Goal: Information Seeking & Learning: Learn about a topic

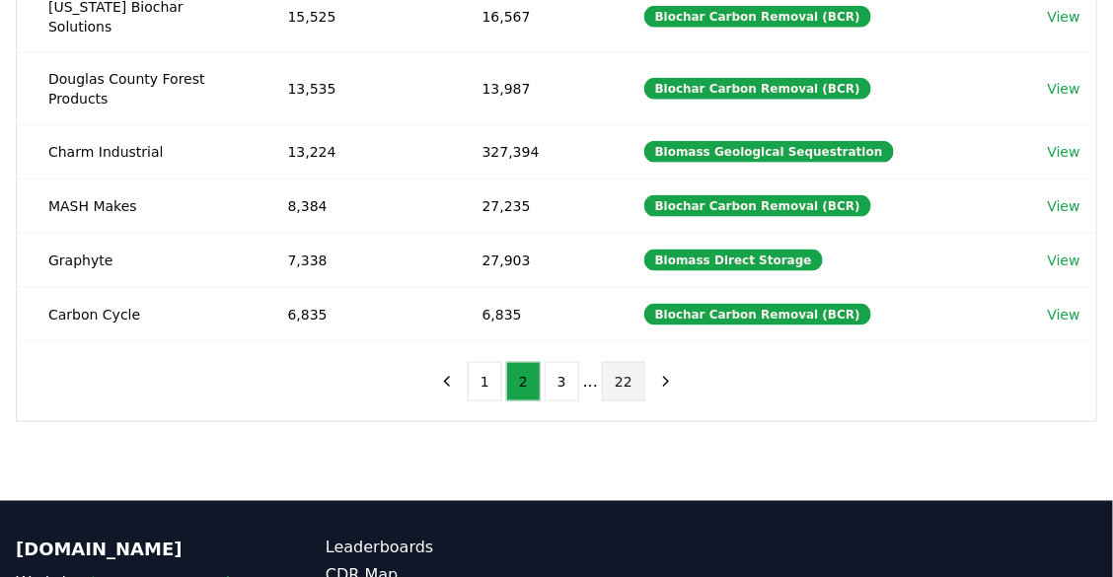
click at [613, 362] on button "22" at bounding box center [623, 381] width 43 height 39
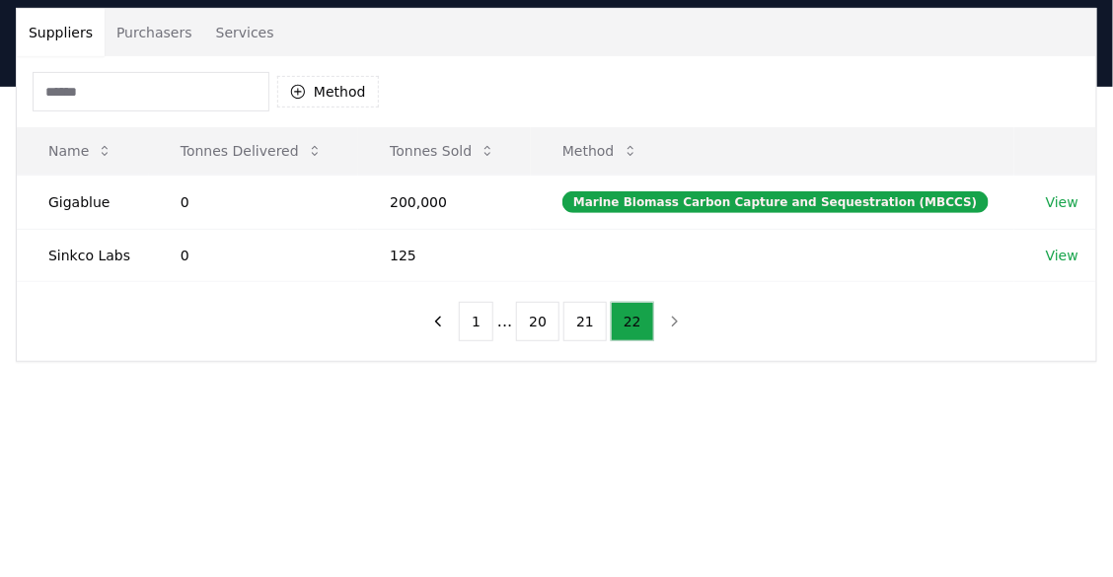
scroll to position [93, 0]
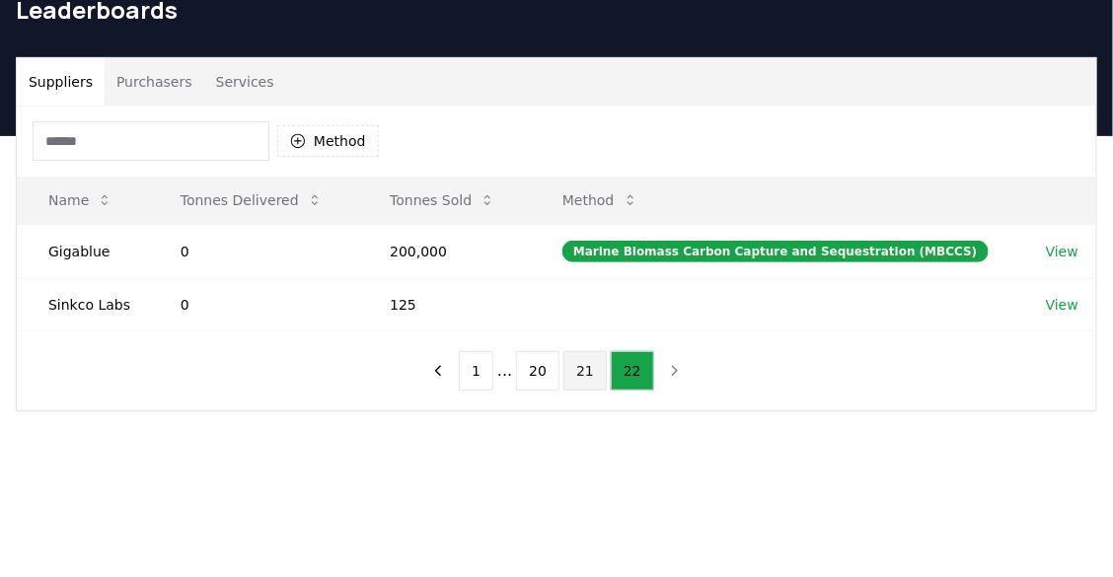
click at [583, 380] on button "21" at bounding box center [584, 370] width 43 height 39
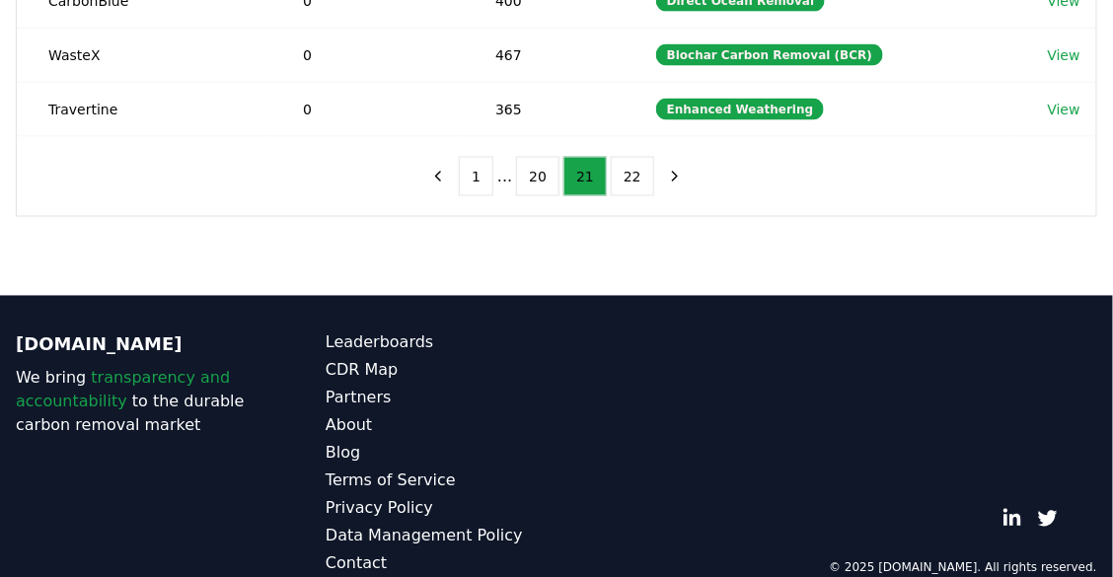
scroll to position [772, 0]
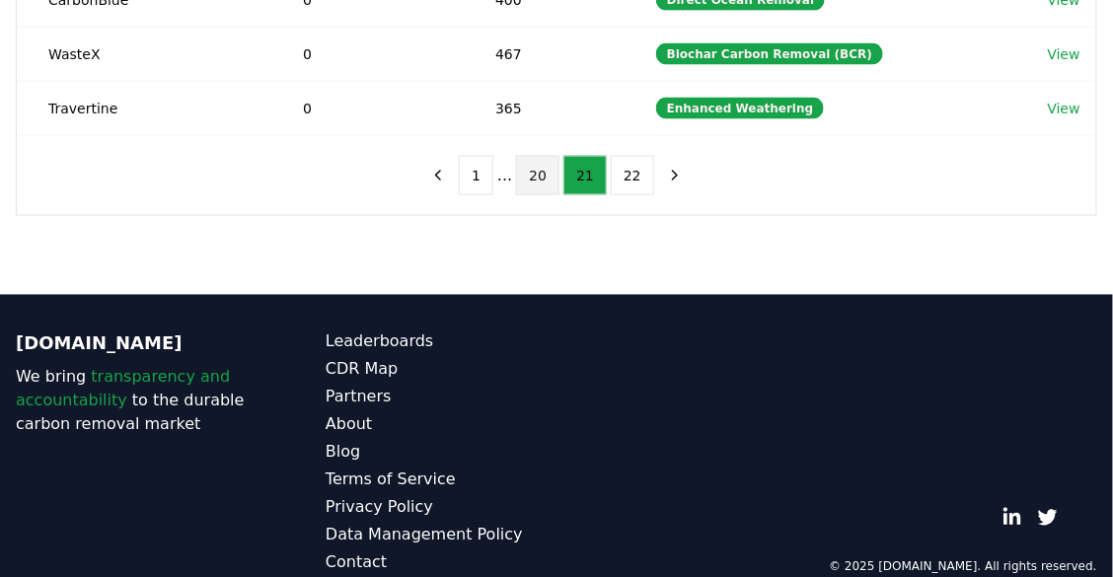
click at [538, 156] on button "20" at bounding box center [537, 175] width 43 height 39
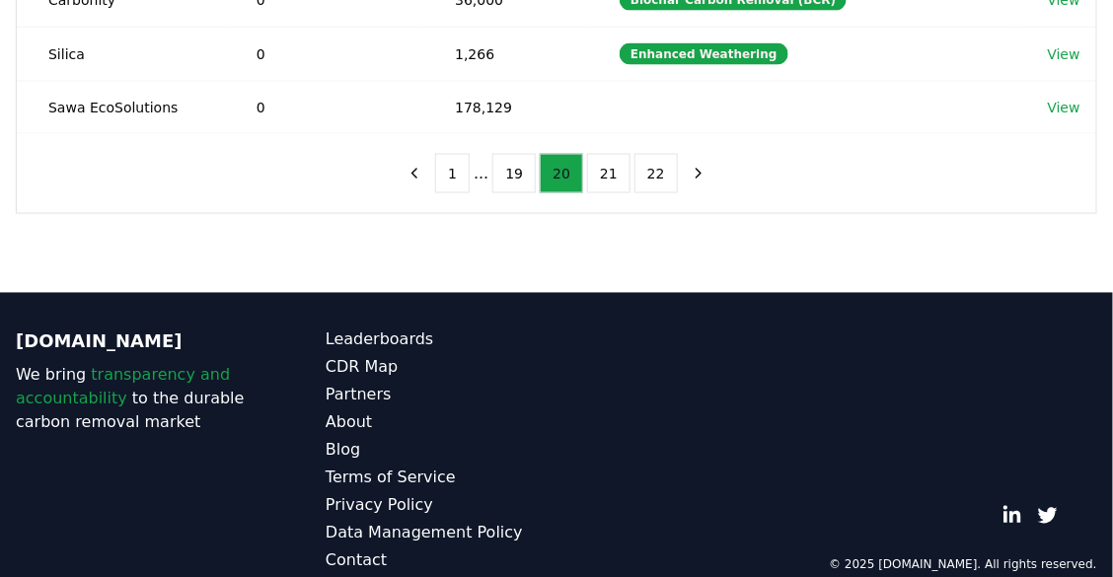
scroll to position [744, 0]
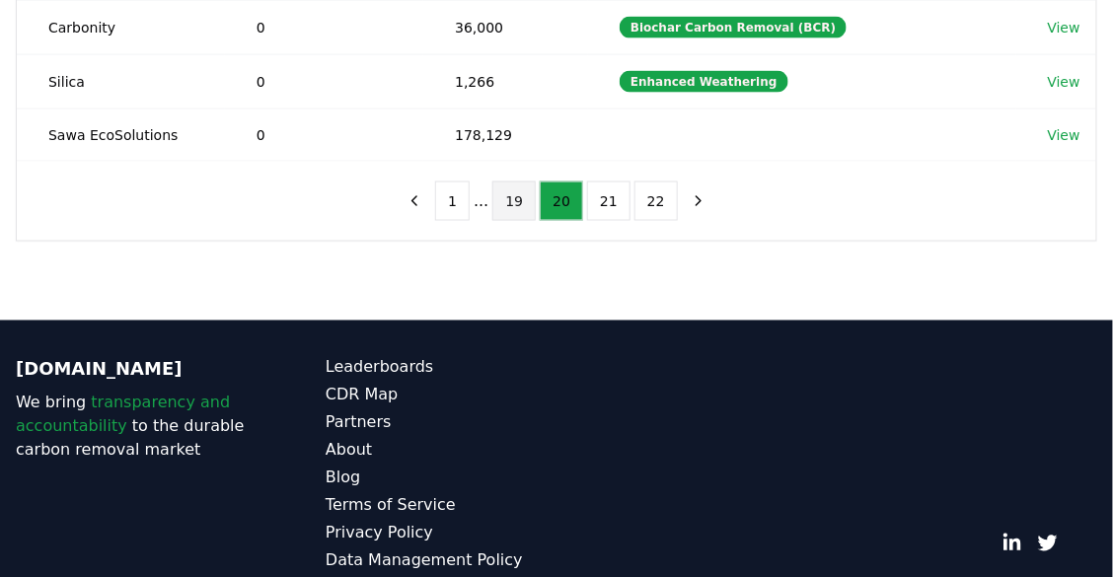
click at [511, 182] on button "19" at bounding box center [513, 201] width 43 height 39
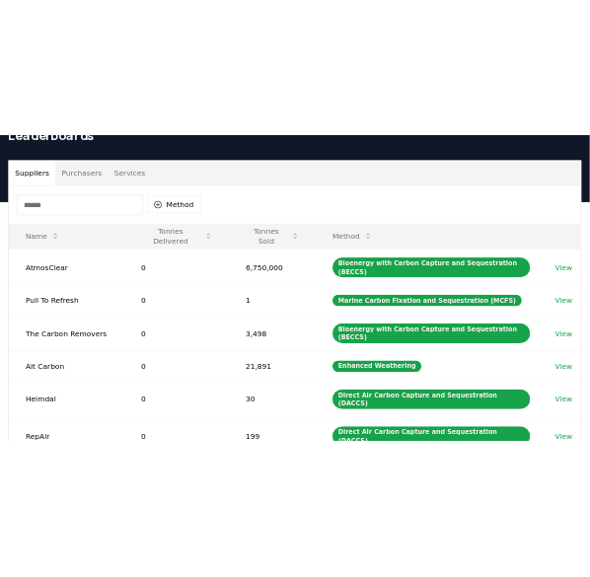
scroll to position [0, 0]
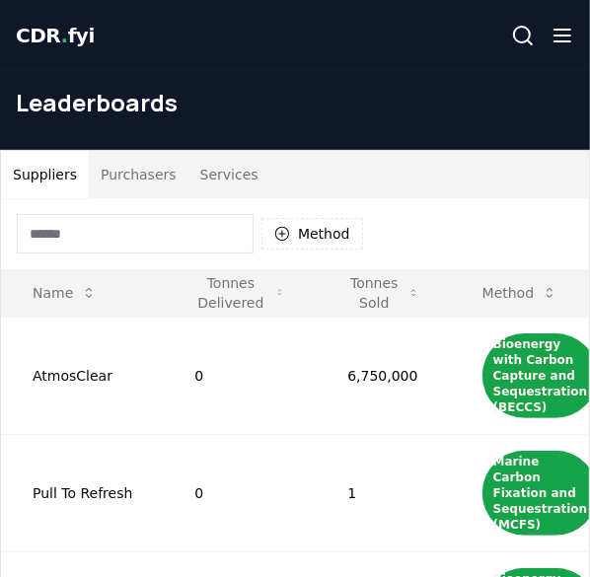
click at [68, 38] on span "CDR . fyi" at bounding box center [55, 36] width 79 height 24
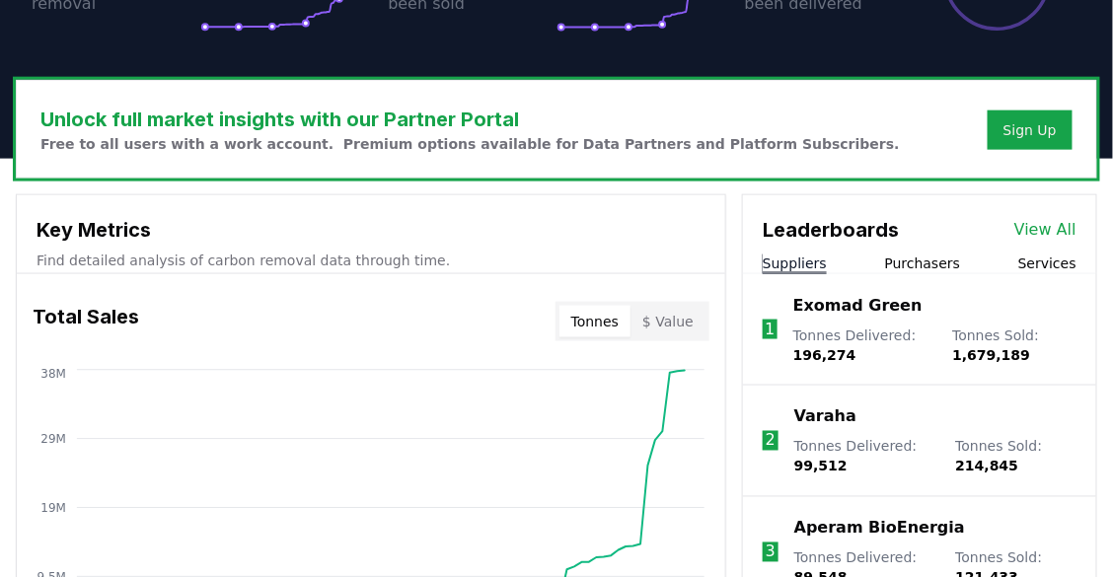
scroll to position [578, 0]
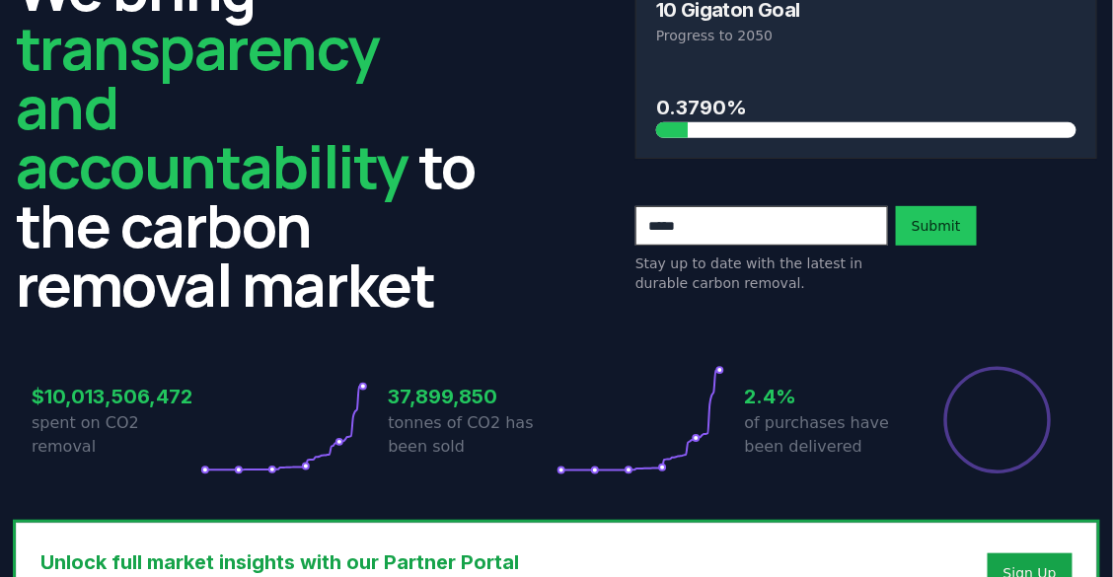
scroll to position [0, 0]
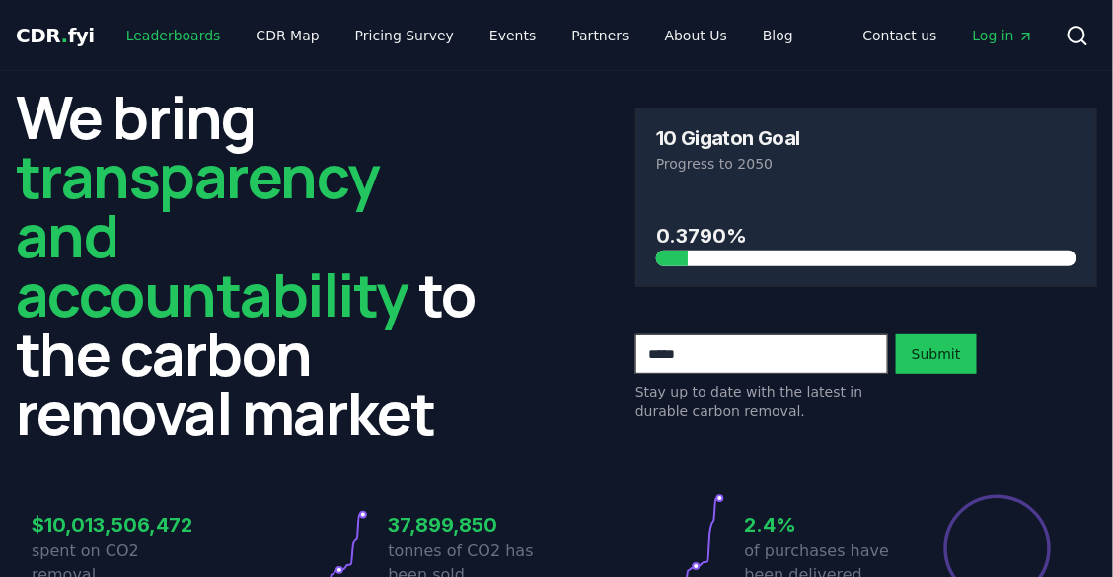
click at [184, 39] on link "Leaderboards" at bounding box center [174, 36] width 126 height 36
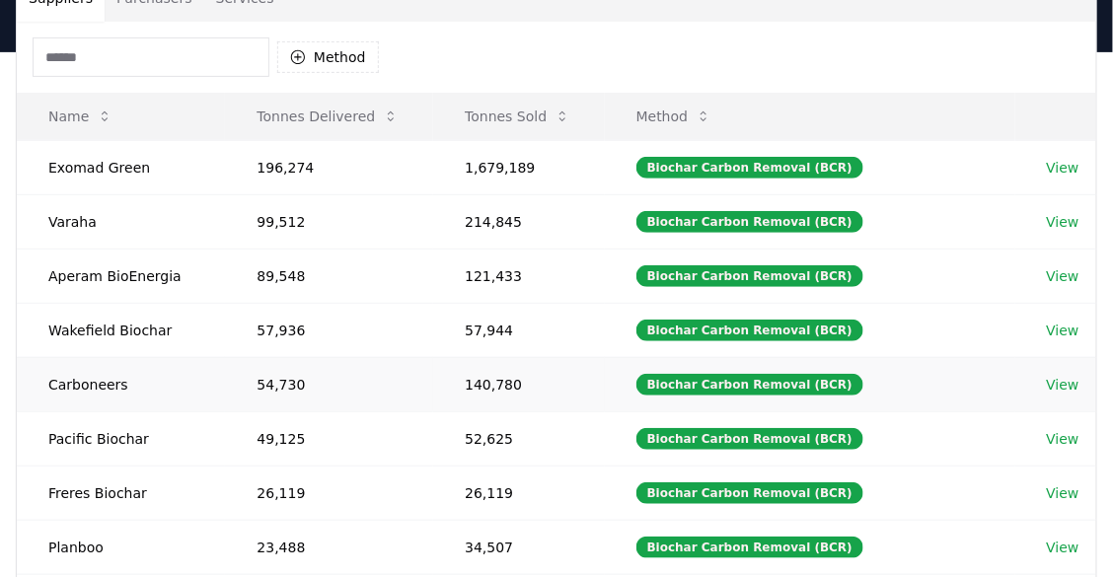
scroll to position [17, 0]
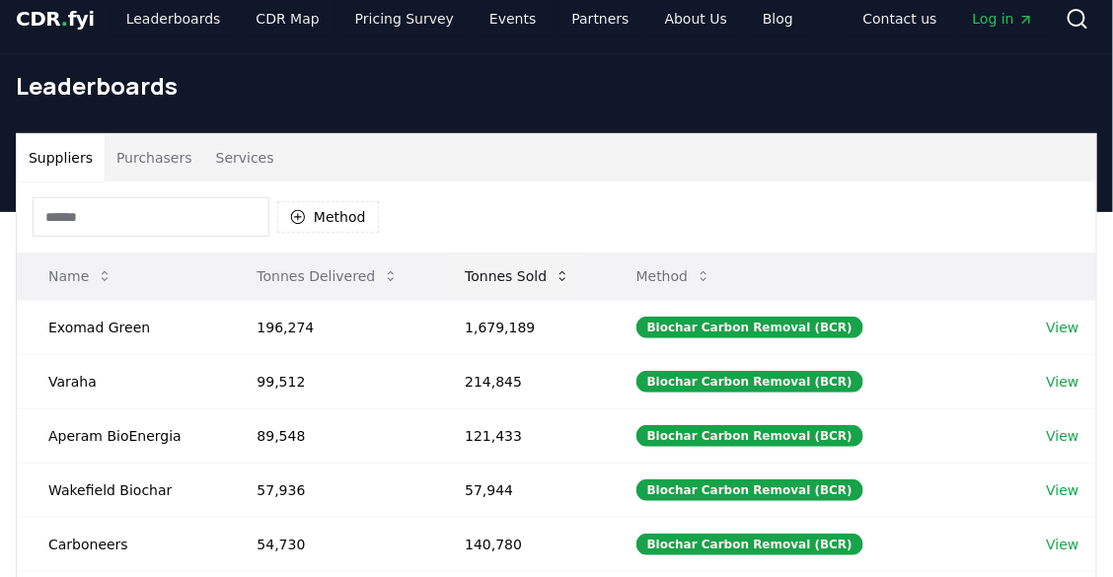
click at [553, 272] on button "Tonnes Sold" at bounding box center [517, 276] width 137 height 39
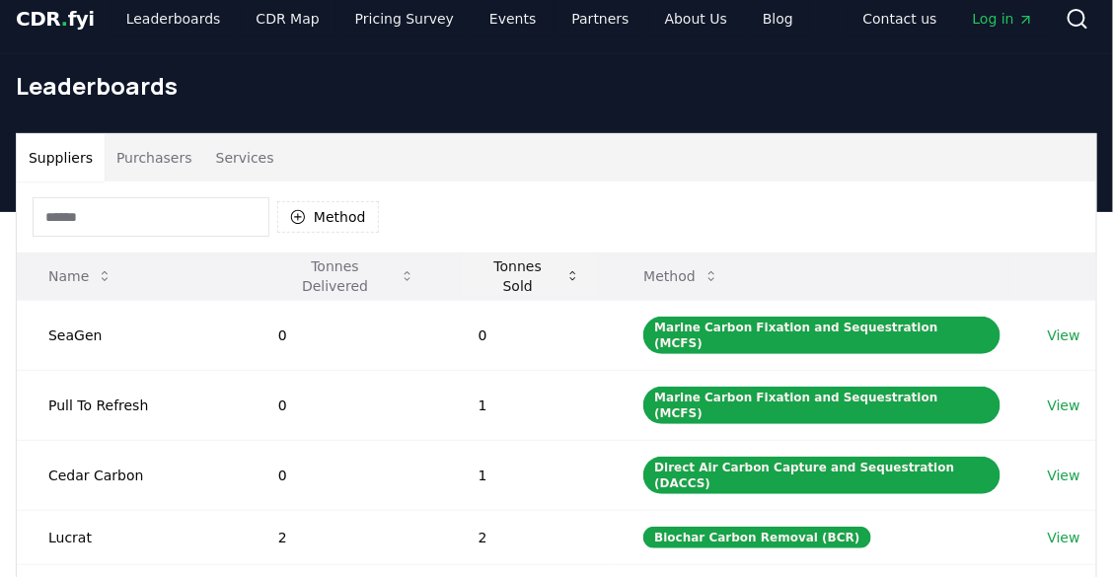
click at [553, 272] on button "Tonnes Sold" at bounding box center [530, 276] width 134 height 39
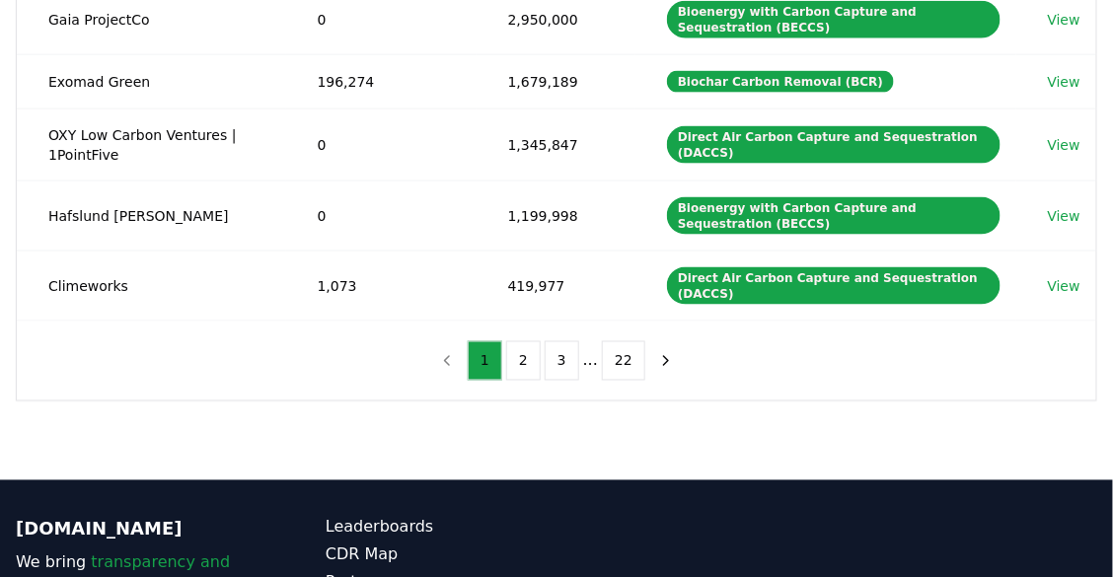
scroll to position [667, 0]
click at [532, 341] on button "2" at bounding box center [523, 360] width 35 height 39
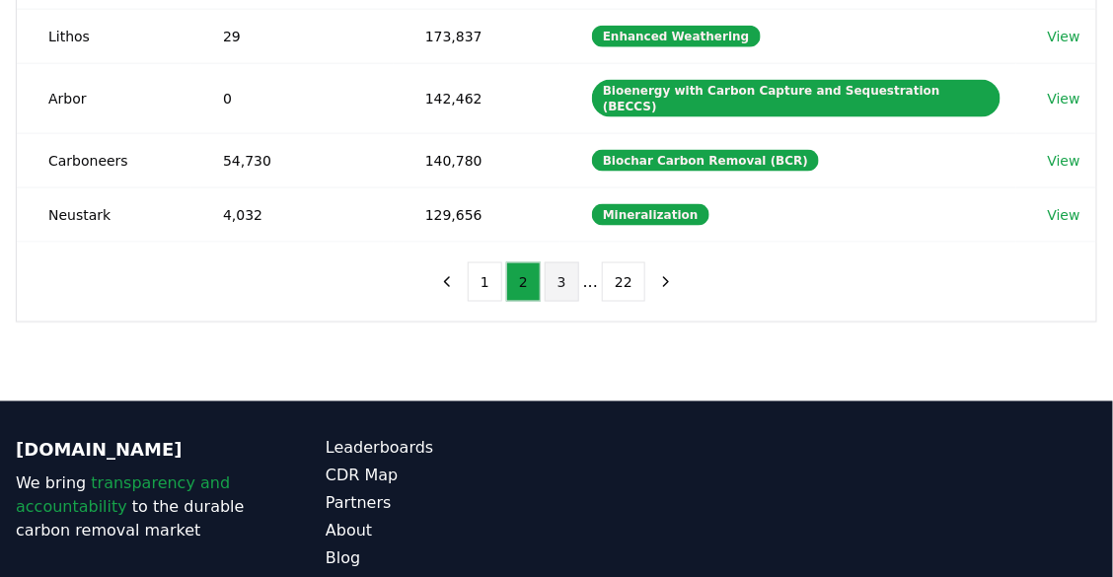
click at [559, 262] on button "3" at bounding box center [562, 281] width 35 height 39
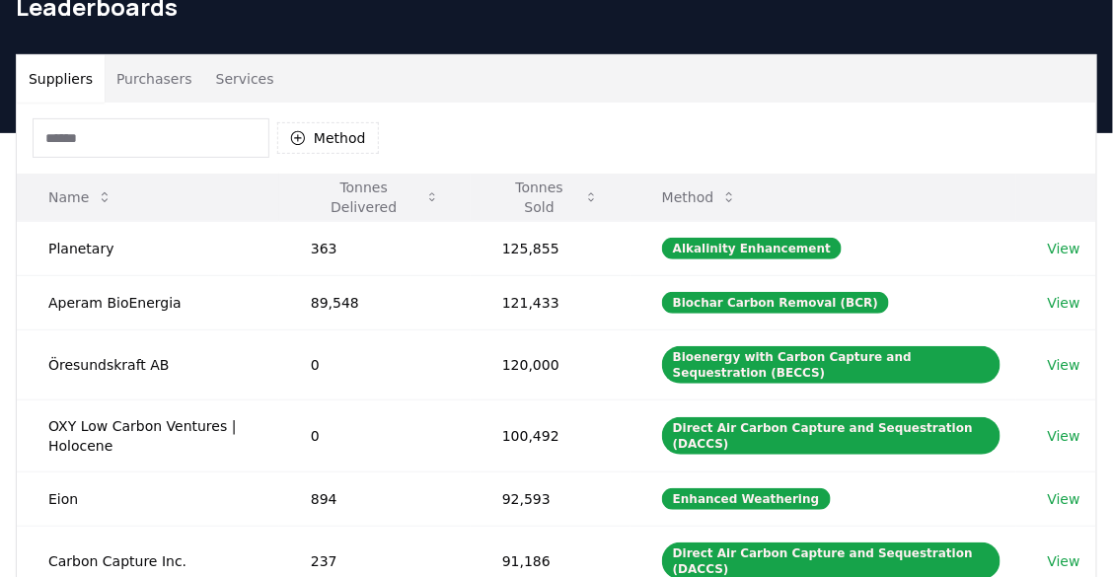
scroll to position [0, 0]
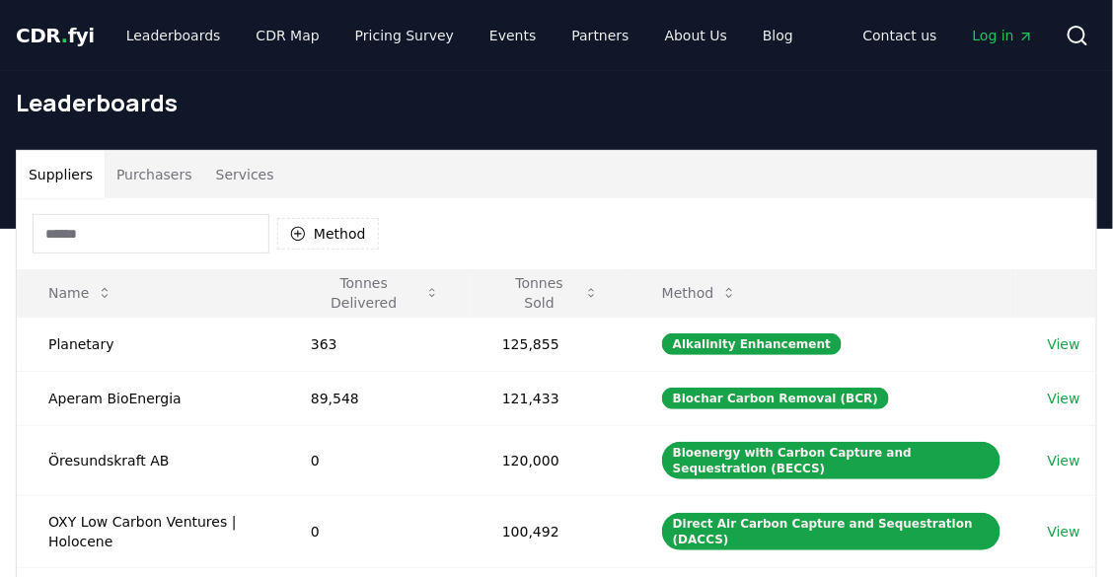
click at [321, 253] on div "Method" at bounding box center [206, 233] width 346 height 39
click at [334, 239] on button "Method" at bounding box center [328, 234] width 102 height 32
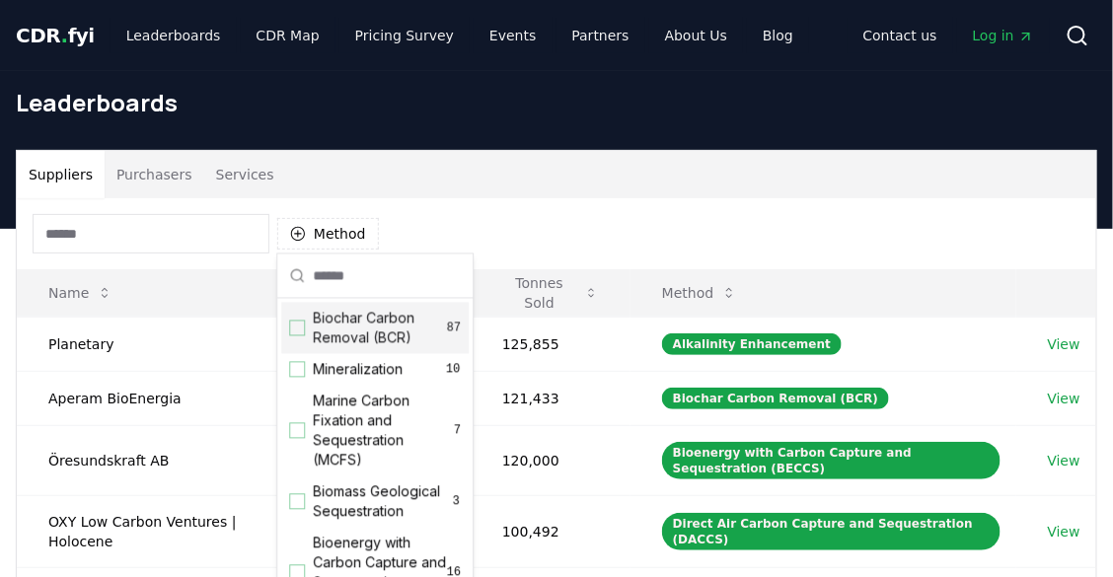
click at [380, 350] on div "Biochar Carbon Removal (BCR) 87" at bounding box center [374, 328] width 187 height 51
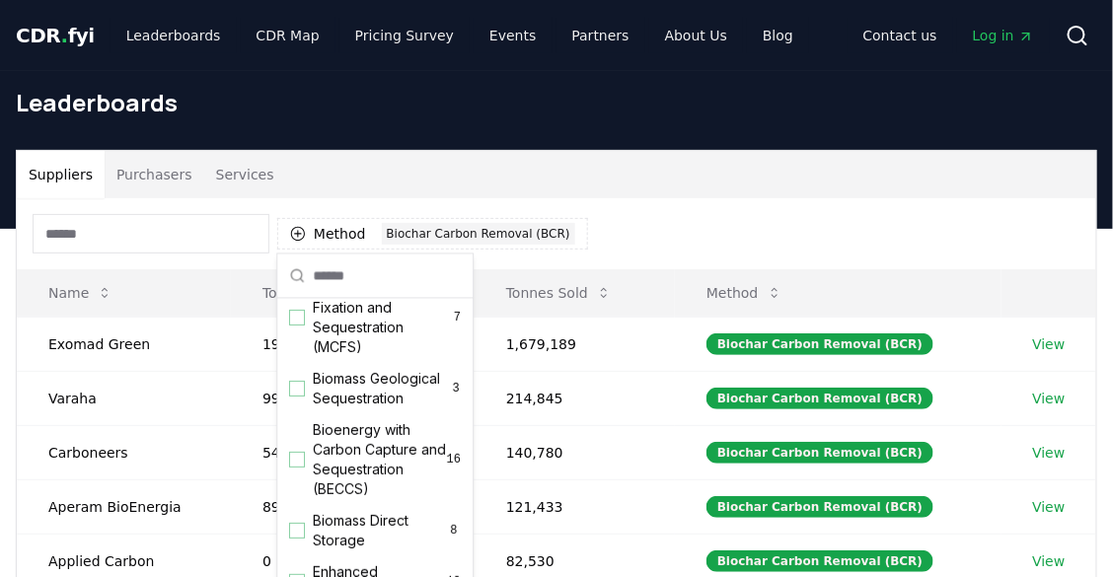
scroll to position [114, 0]
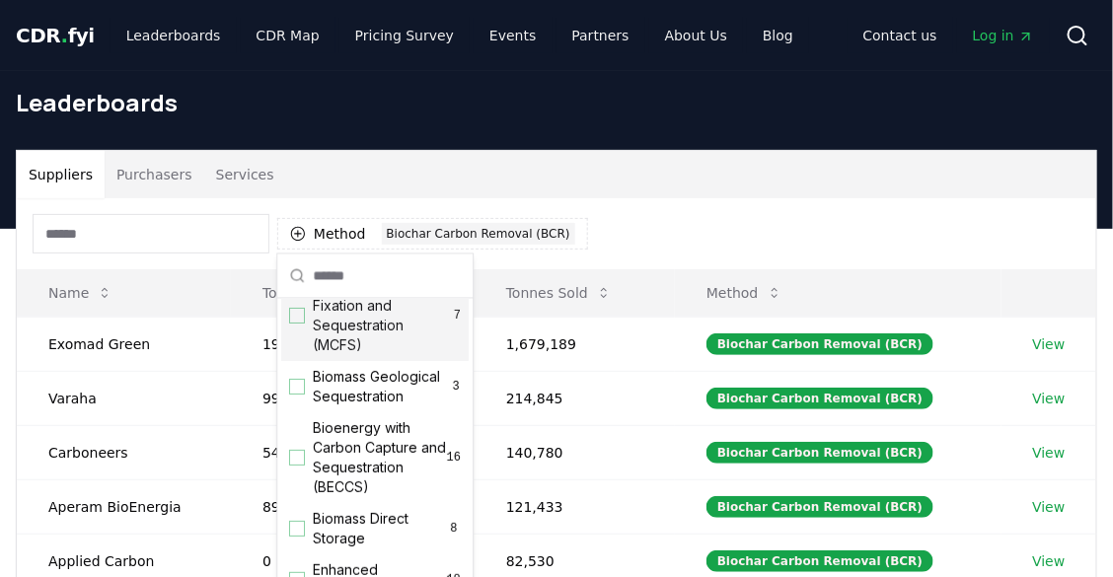
click at [683, 174] on div "Suppliers Purchasers Services" at bounding box center [556, 174] width 1079 height 47
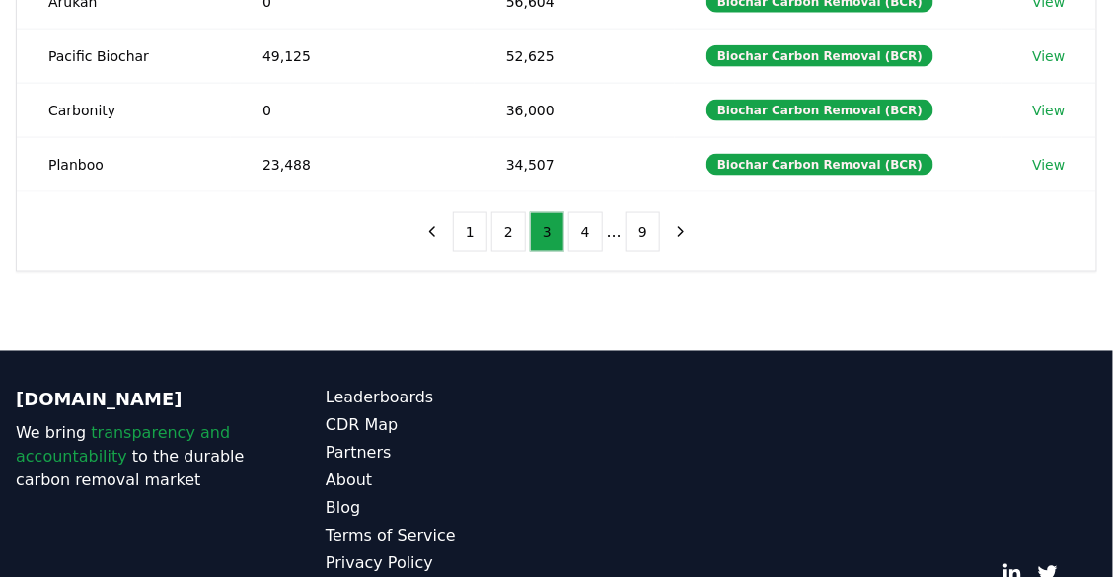
scroll to position [682, 0]
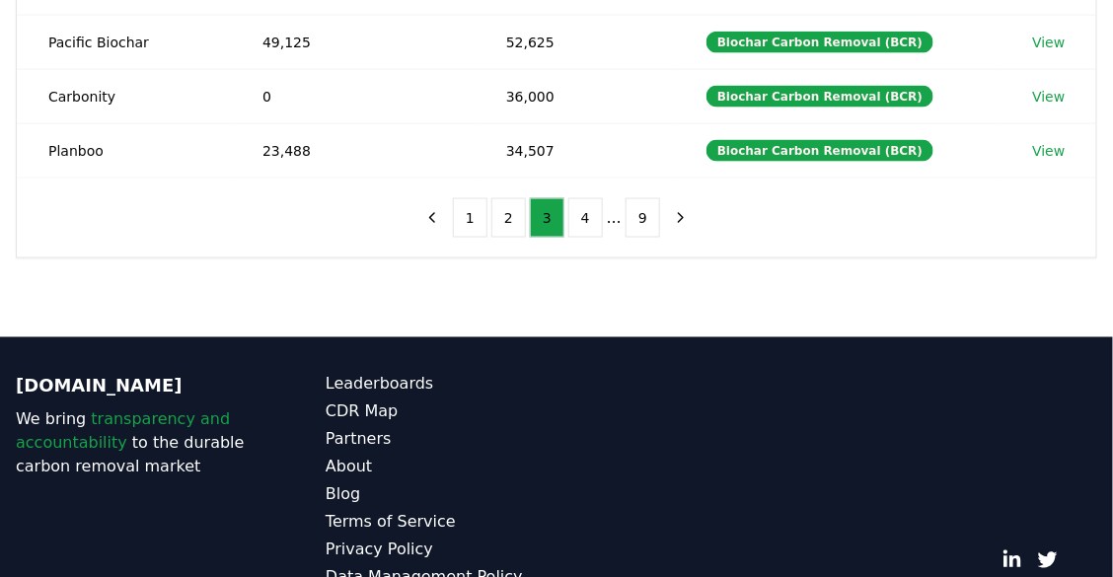
click at [646, 199] on button "9" at bounding box center [643, 217] width 35 height 39
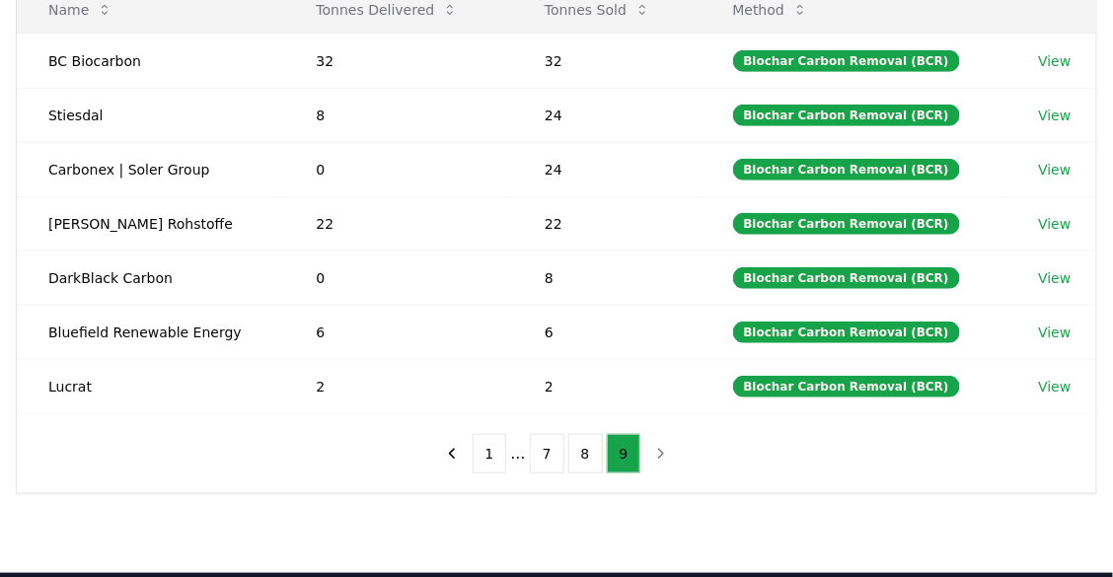
scroll to position [0, 0]
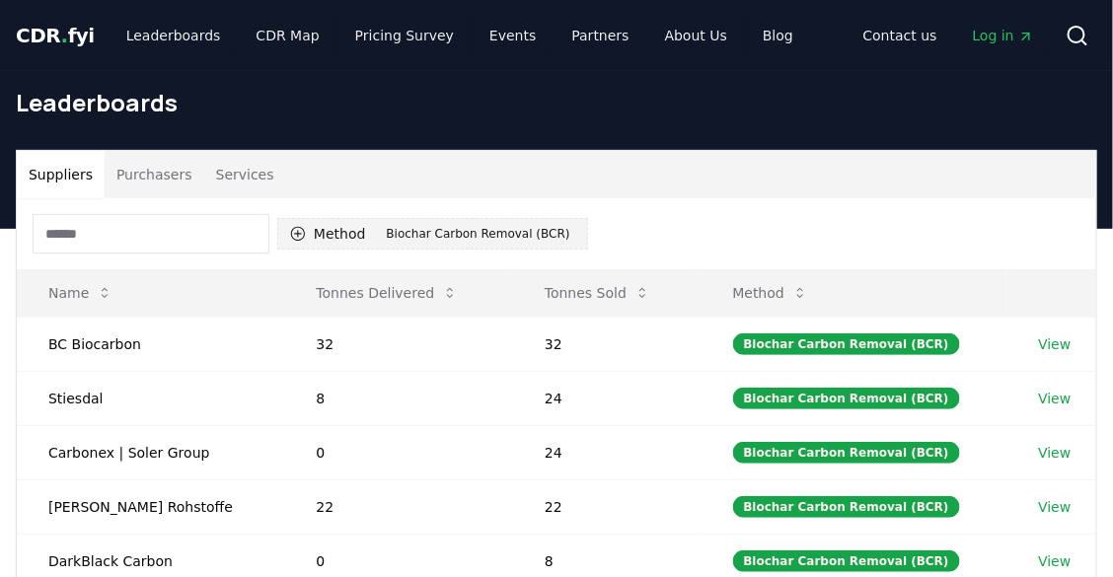
click at [430, 240] on div "Biochar Carbon Removal (BCR)" at bounding box center [478, 234] width 193 height 22
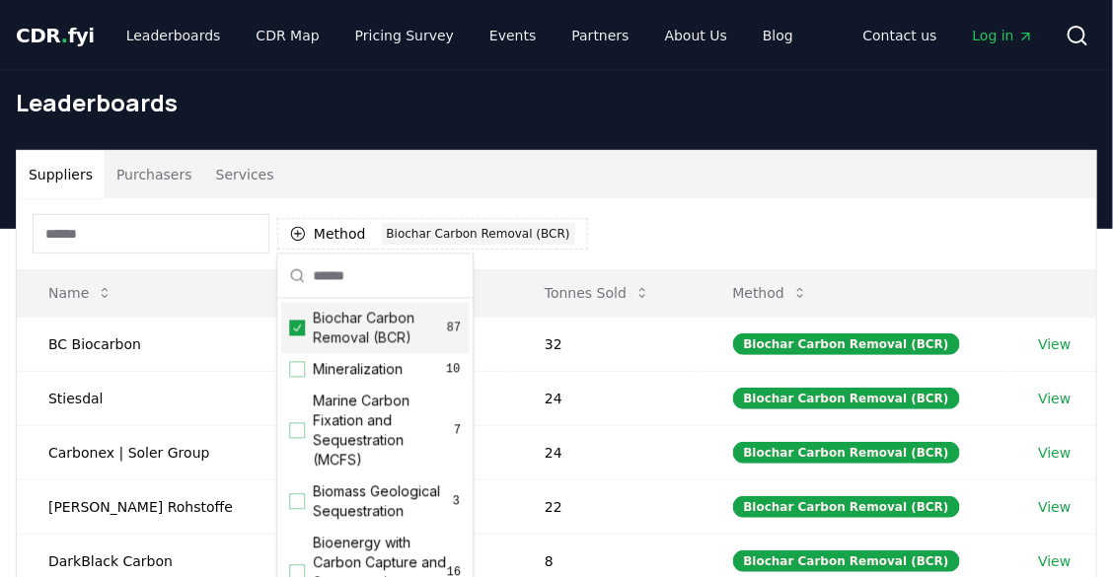
click at [305, 335] on div "Biochar Carbon Removal (BCR) 87" at bounding box center [374, 328] width 187 height 51
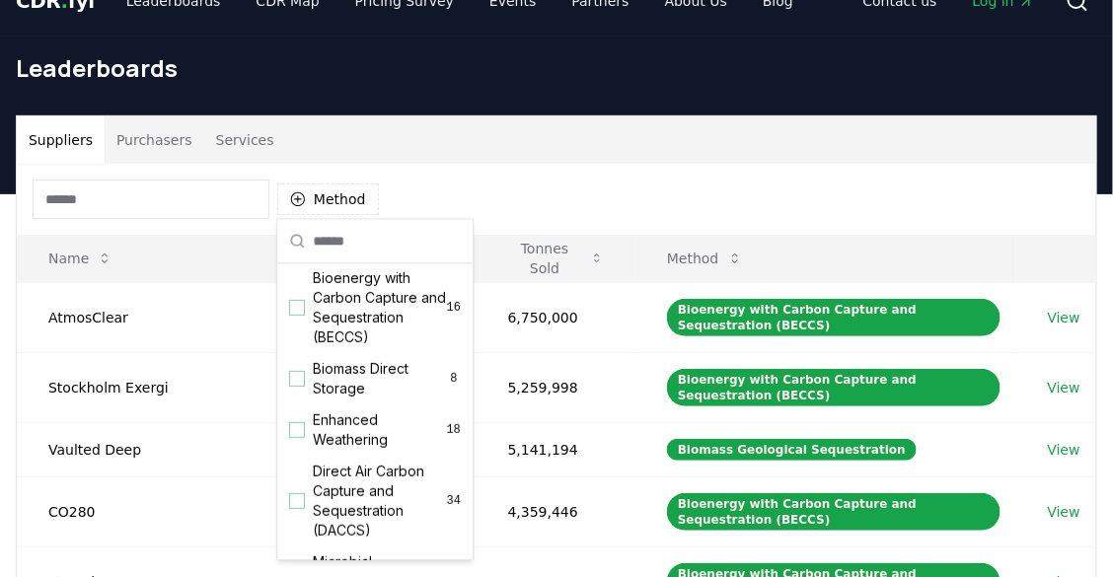
scroll to position [149, 0]
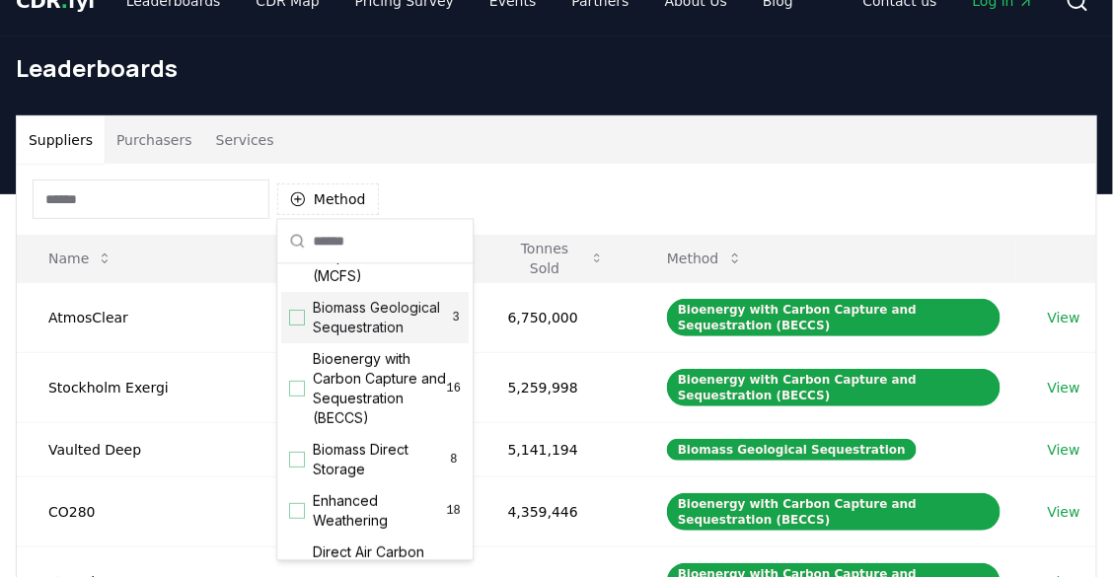
click at [507, 113] on div "Leaderboards" at bounding box center [556, 76] width 1113 height 79
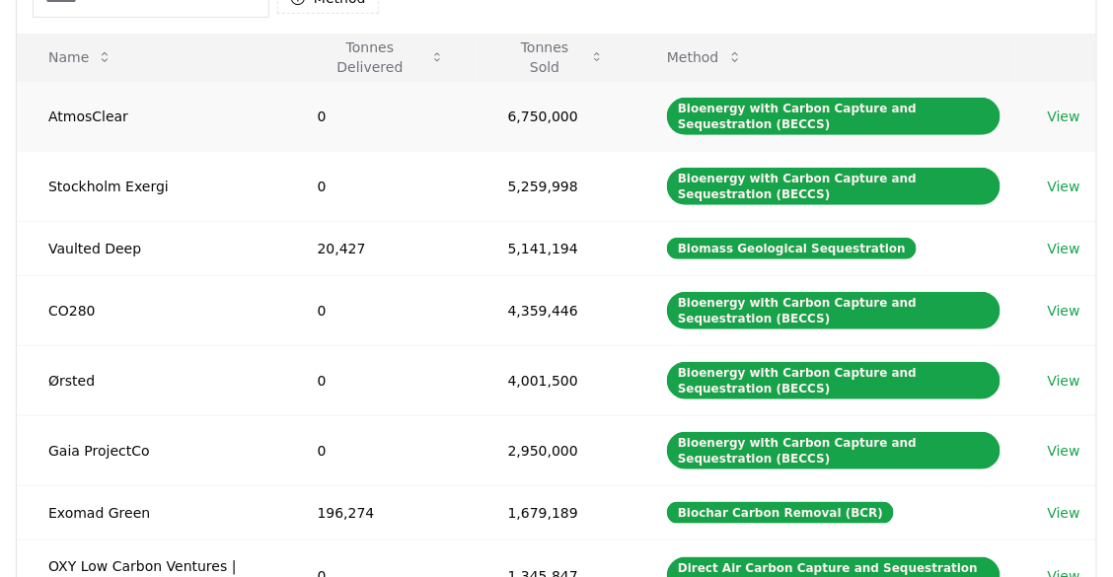
scroll to position [238, 0]
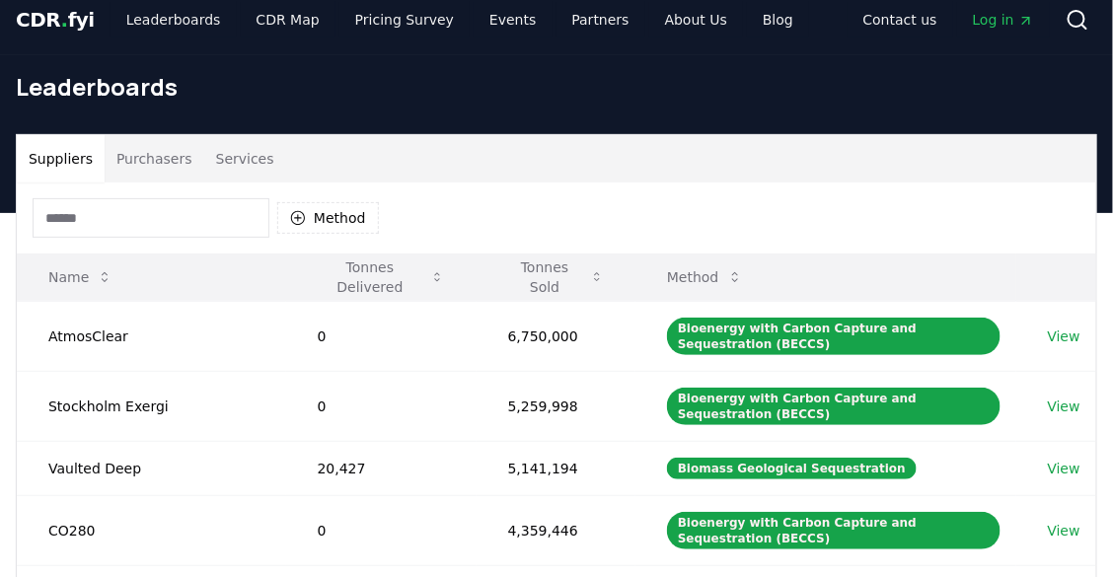
scroll to position [0, 0]
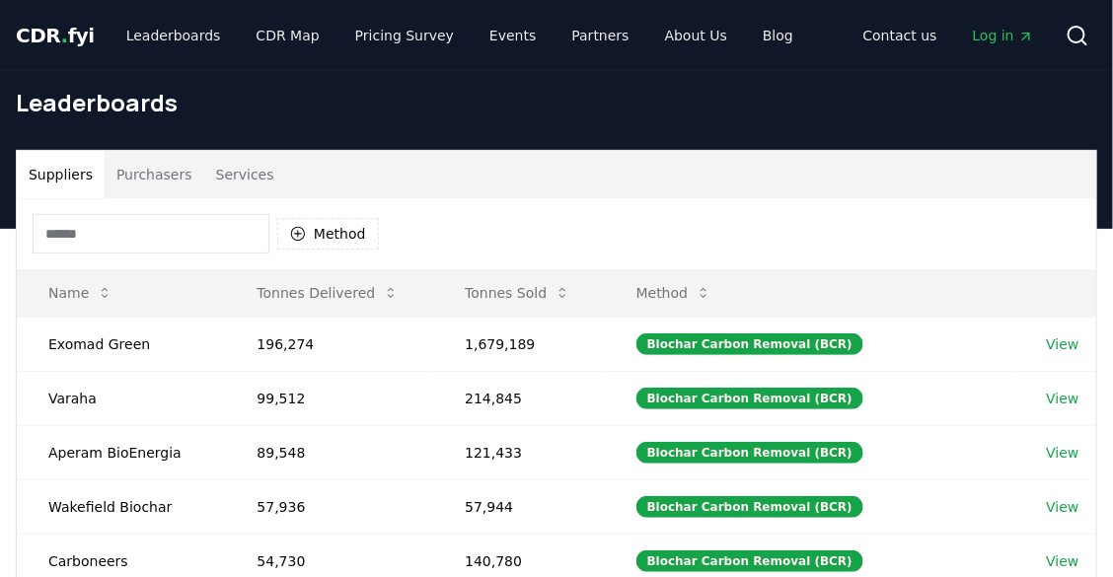
click at [572, 207] on div "Method" at bounding box center [556, 233] width 1079 height 71
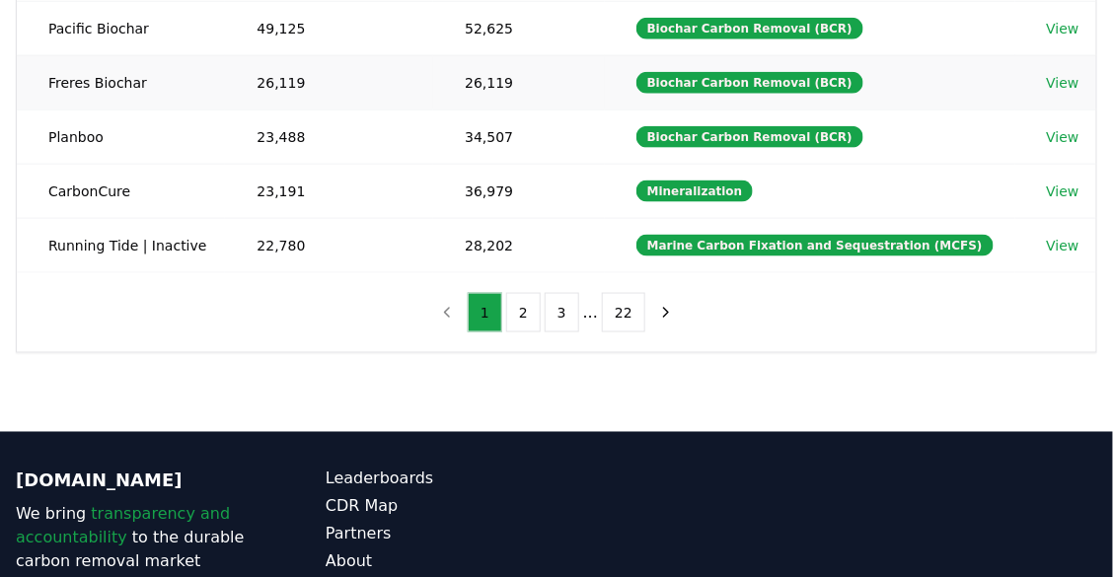
scroll to position [698, 0]
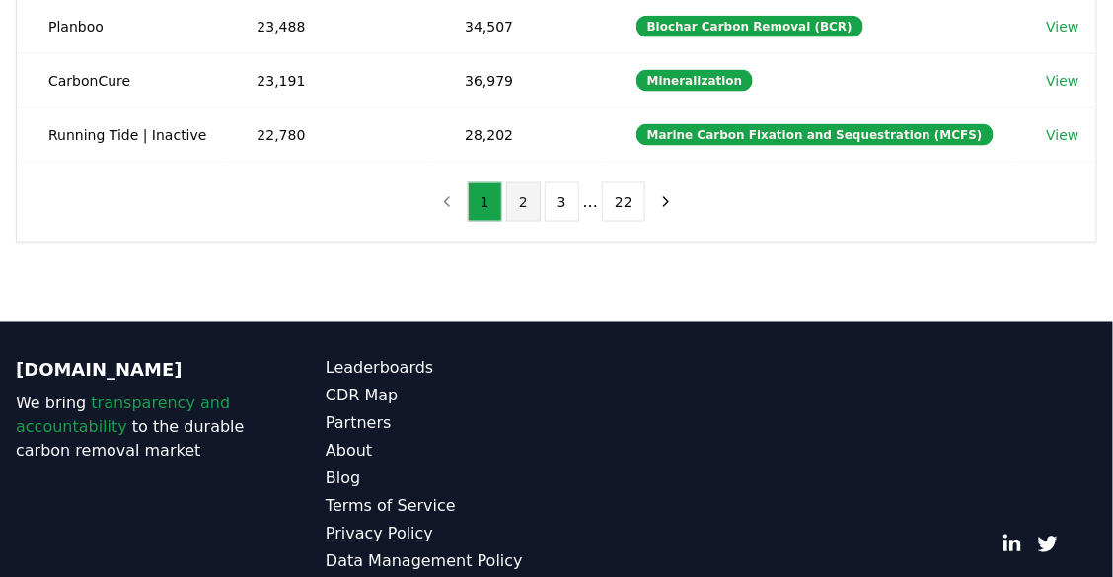
click at [520, 199] on button "2" at bounding box center [523, 202] width 35 height 39
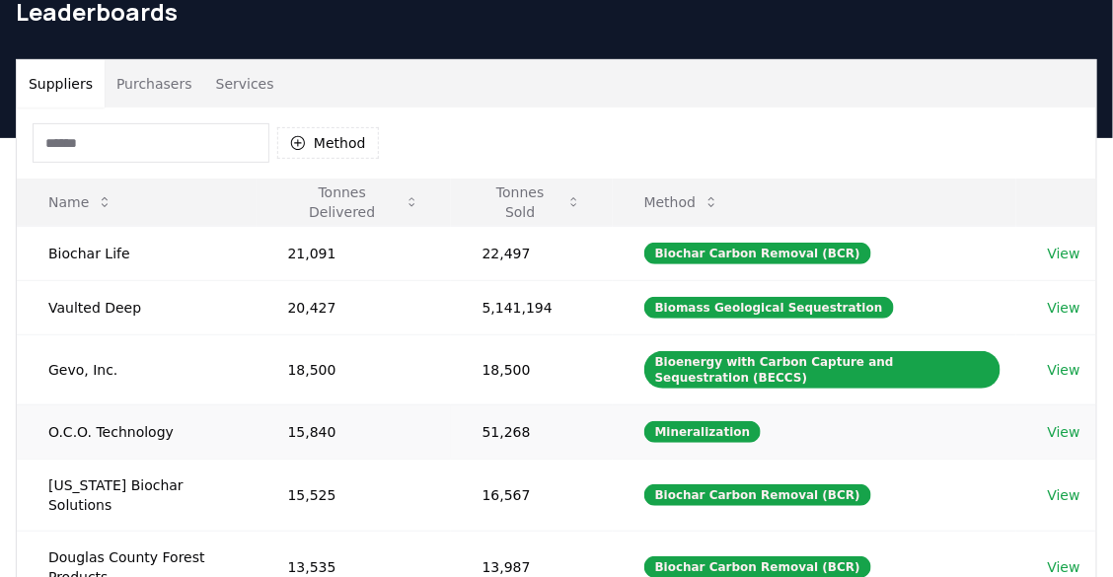
scroll to position [91, 0]
click at [537, 202] on button "Tonnes Sold" at bounding box center [532, 202] width 130 height 39
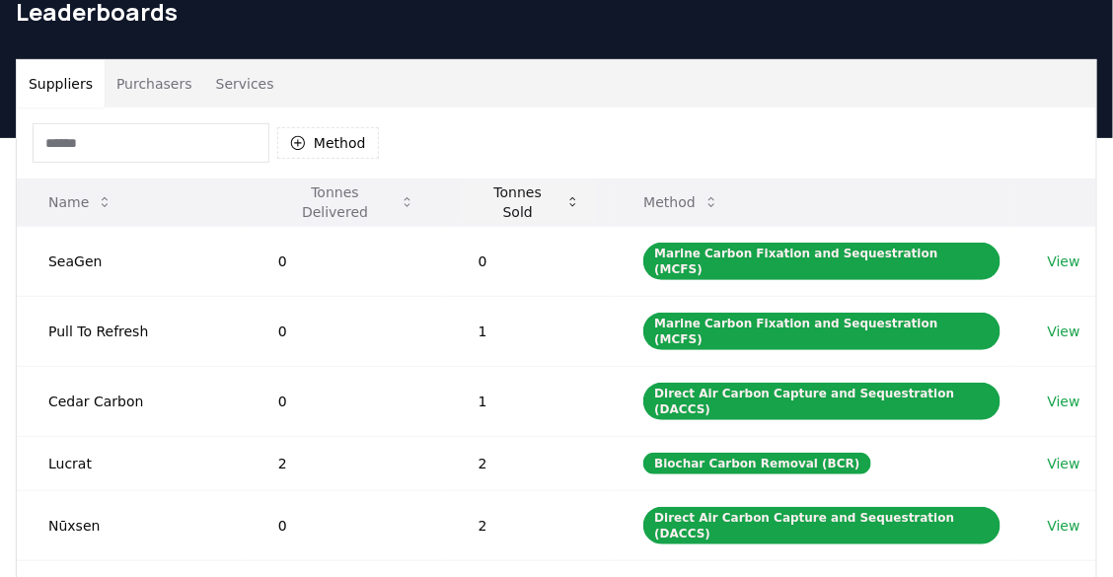
click at [537, 202] on button "Tonnes Sold" at bounding box center [530, 202] width 134 height 39
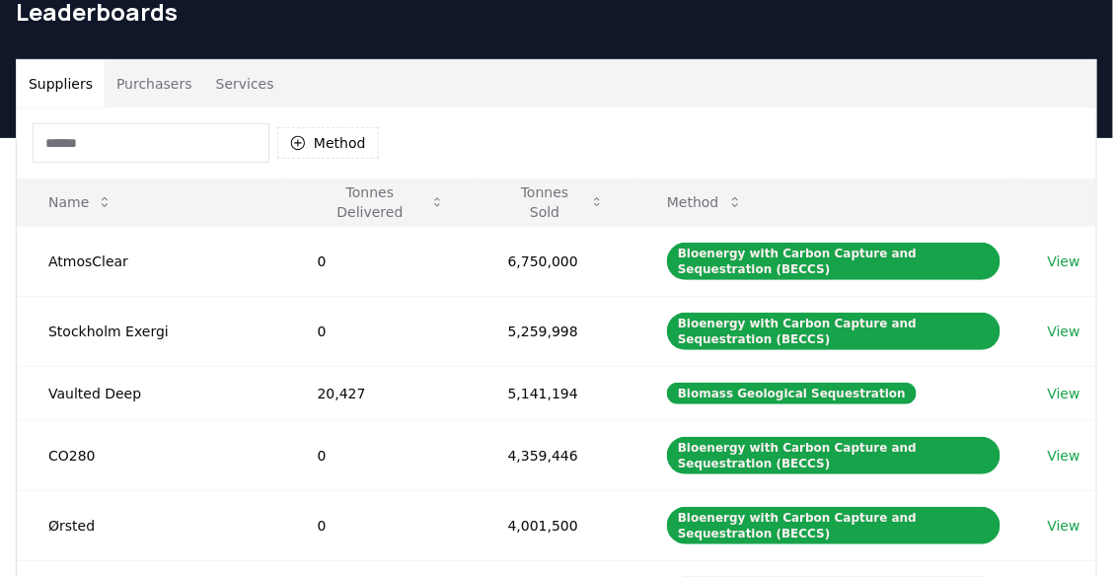
click at [780, 142] on div "Method" at bounding box center [556, 143] width 1079 height 71
